Goal: Find specific page/section: Find specific page/section

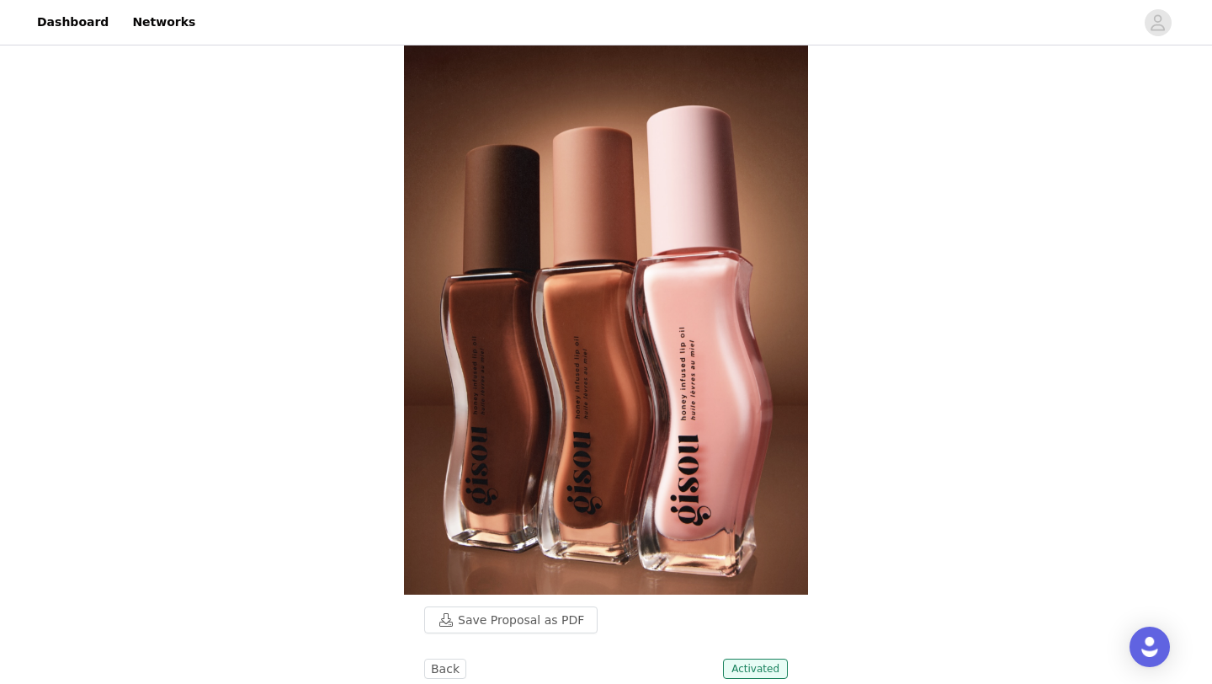
scroll to position [7, 0]
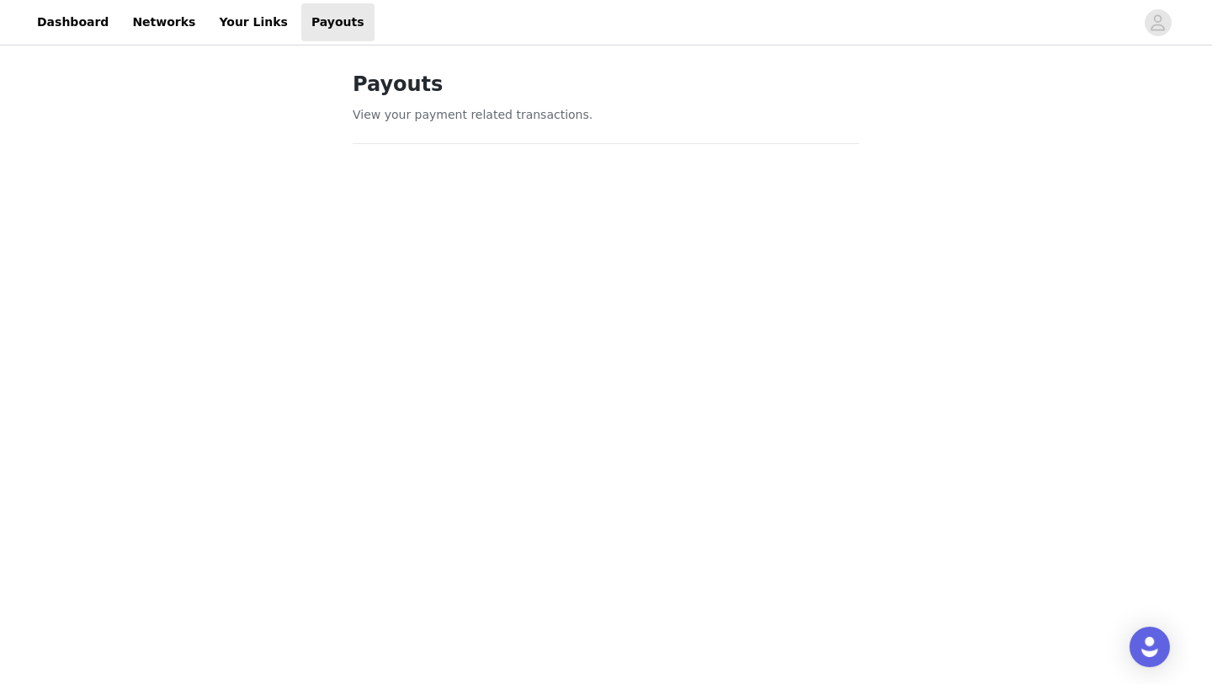
scroll to position [775, 0]
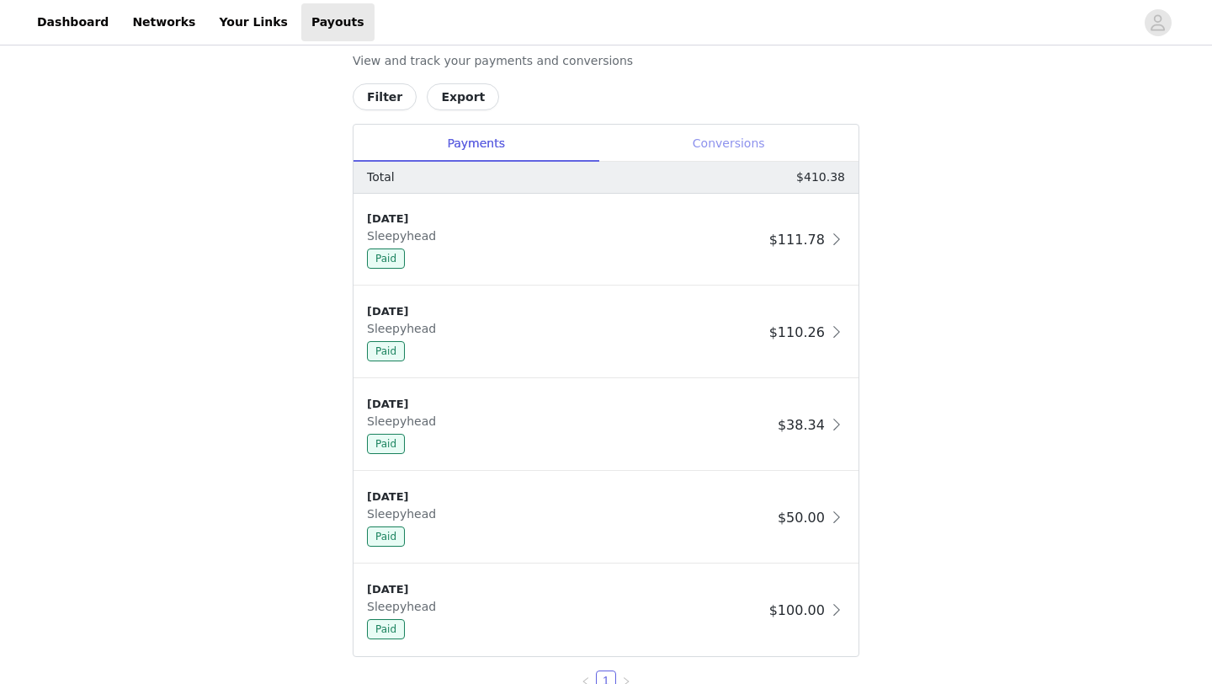
click at [795, 138] on div "Conversions" at bounding box center [729, 144] width 260 height 38
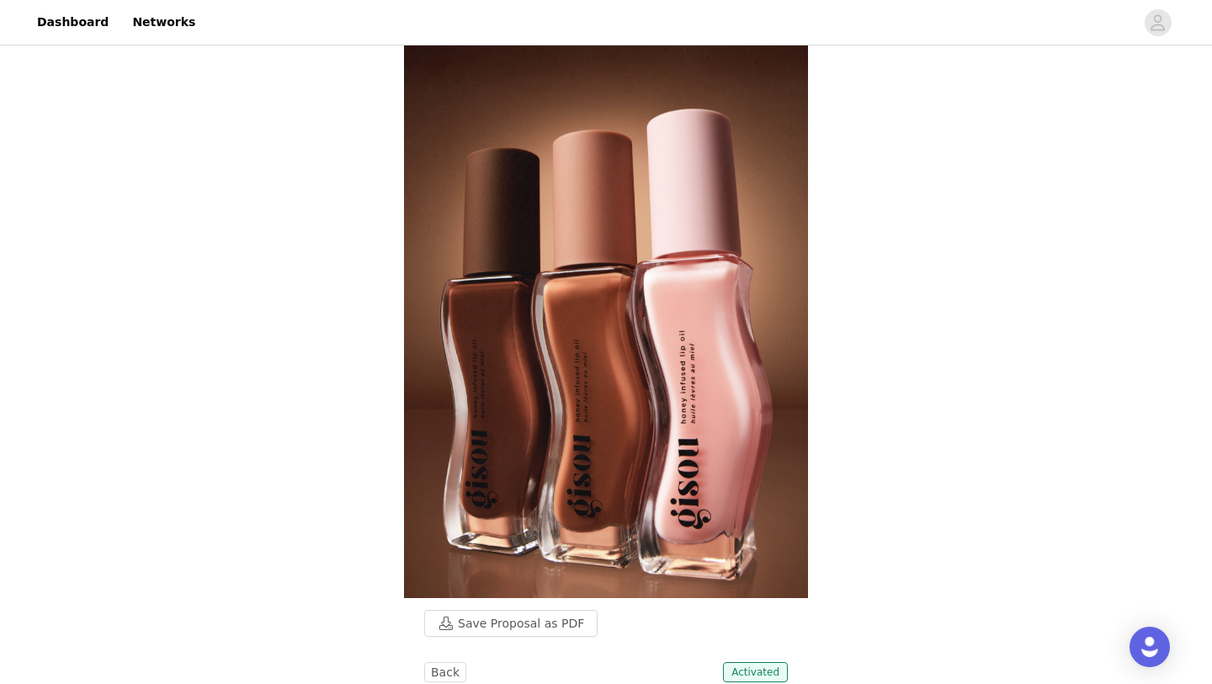
scroll to position [908, 0]
